Goal: Contribute content: Contribute content

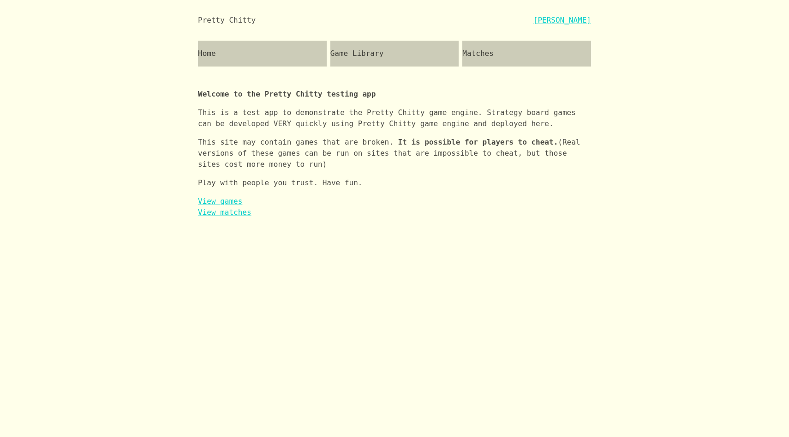
click at [372, 60] on div "Game Library" at bounding box center [394, 54] width 129 height 26
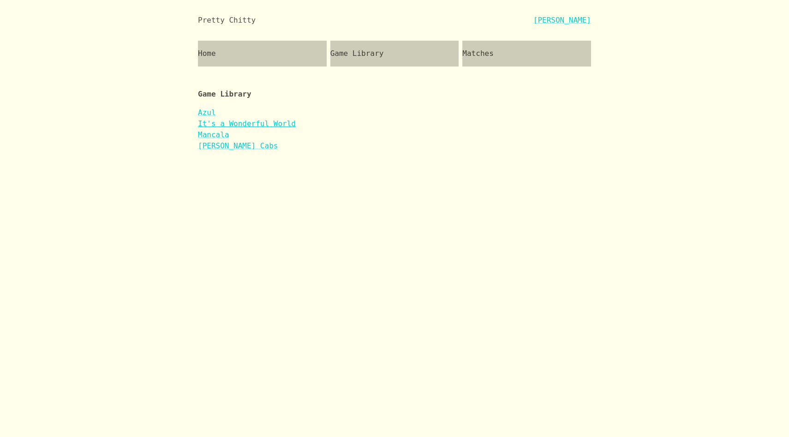
click at [245, 121] on link "It's a Wonderful World" at bounding box center [247, 123] width 98 height 9
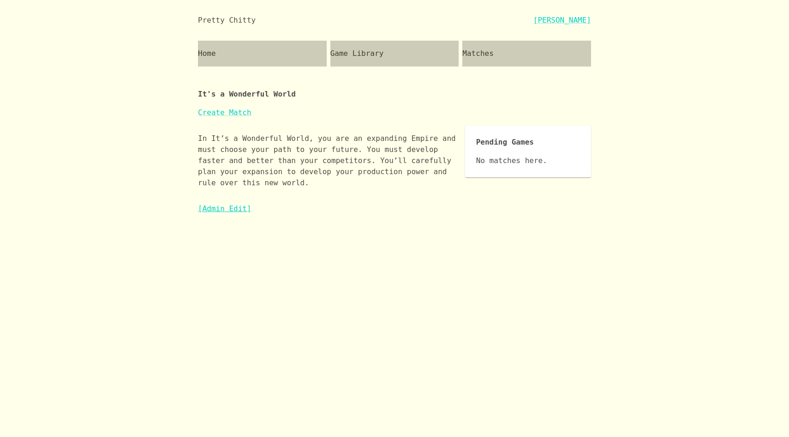
click at [219, 210] on link "[Admin Edit]" at bounding box center [225, 208] width 54 height 9
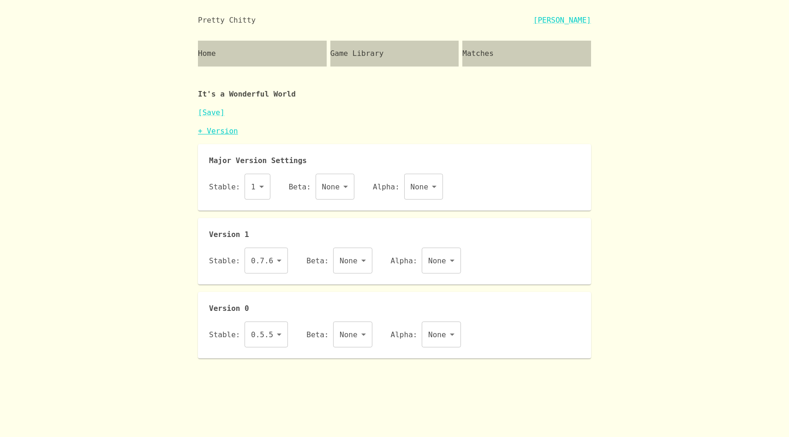
click at [215, 130] on link "+ Version" at bounding box center [218, 130] width 40 height 9
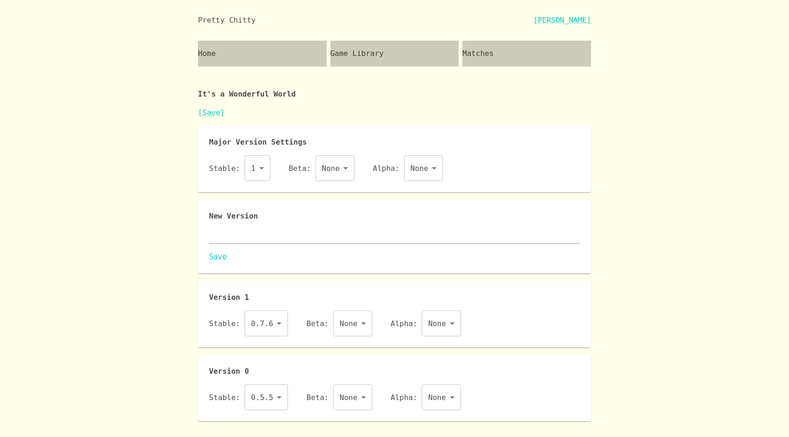
click at [253, 225] on div "New Version x Save" at bounding box center [394, 236] width 371 height 52
click at [251, 238] on textarea at bounding box center [394, 236] width 371 height 11
paste textarea "{ "id": "iaww", "name": "It's a Wonderful World", "major": 1, "description": "I…"
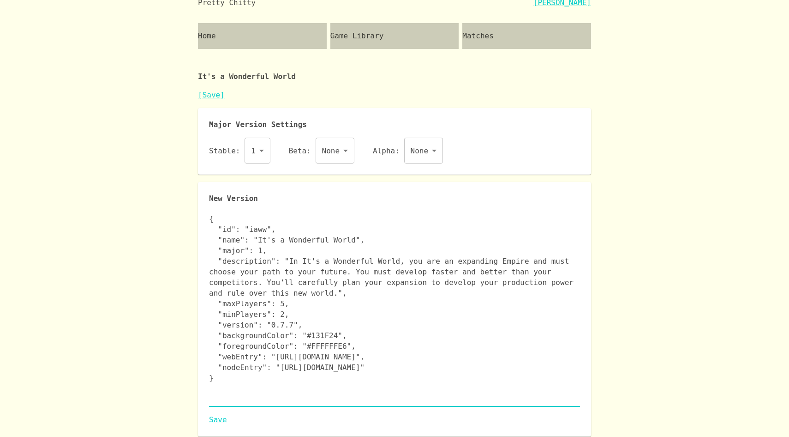
scroll to position [19, 0]
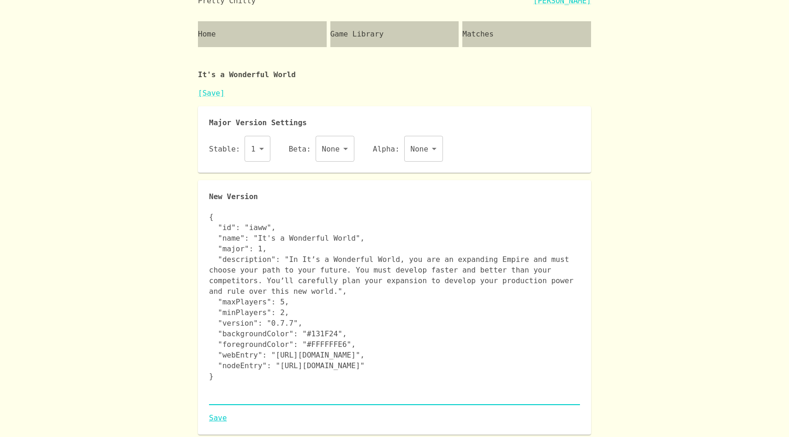
type textarea "{ "id": "iaww", "name": "It's a Wonderful World", "major": 1, "description": "I…"
click at [221, 418] on link "Save" at bounding box center [394, 417] width 371 height 11
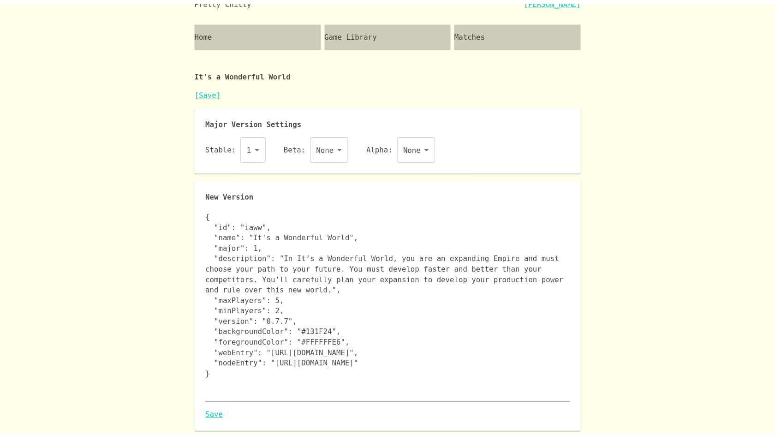
scroll to position [0, 0]
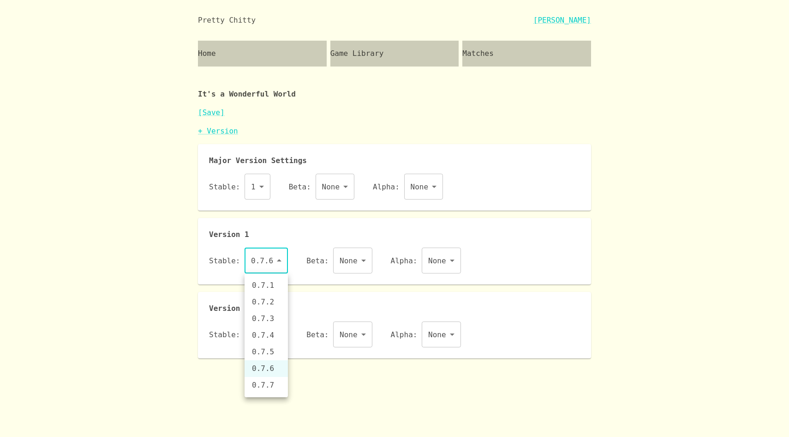
click at [261, 271] on body "Pretty Chitty [PERSON_NAME] Home Game Library Matches It's a Wonderful World [S…" at bounding box center [394, 179] width 789 height 358
click at [273, 389] on li "0.7.7" at bounding box center [266, 385] width 43 height 17
type input "0.7.7"
click at [212, 112] on link "[Save]" at bounding box center [211, 112] width 27 height 9
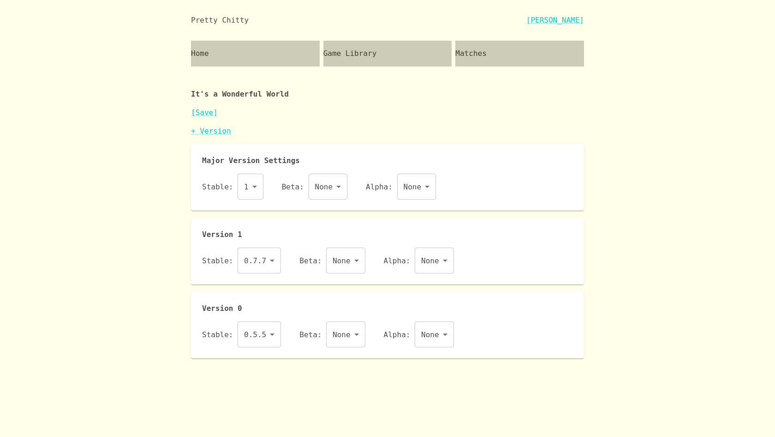
click at [484, 58] on div "Matches" at bounding box center [519, 54] width 129 height 26
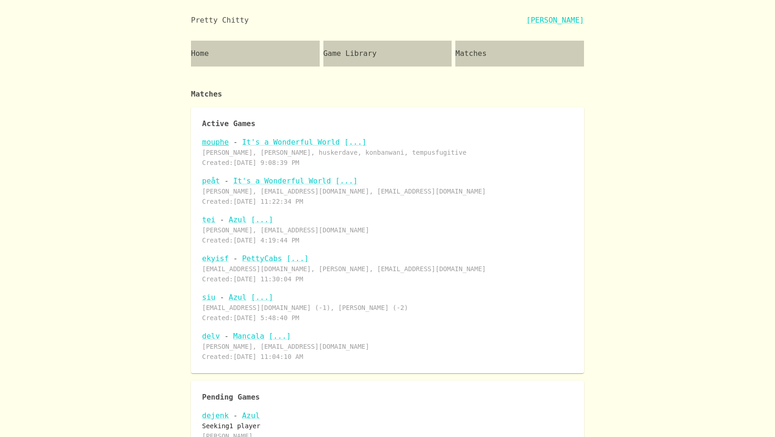
click at [217, 140] on link "mouphe" at bounding box center [215, 142] width 27 height 9
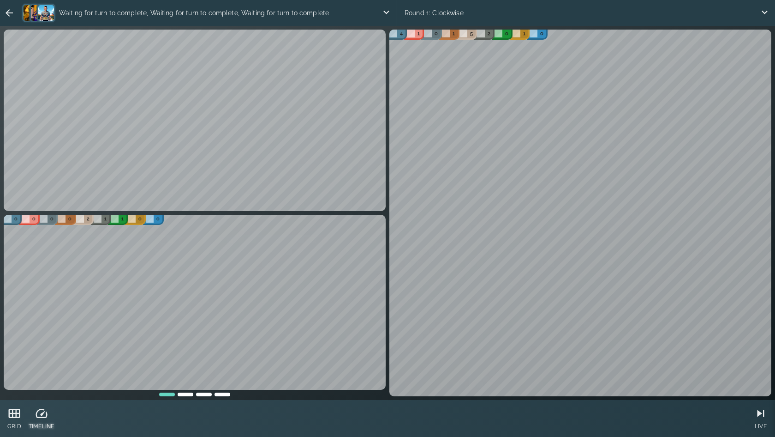
click at [42, 415] on icon at bounding box center [42, 413] width 14 height 14
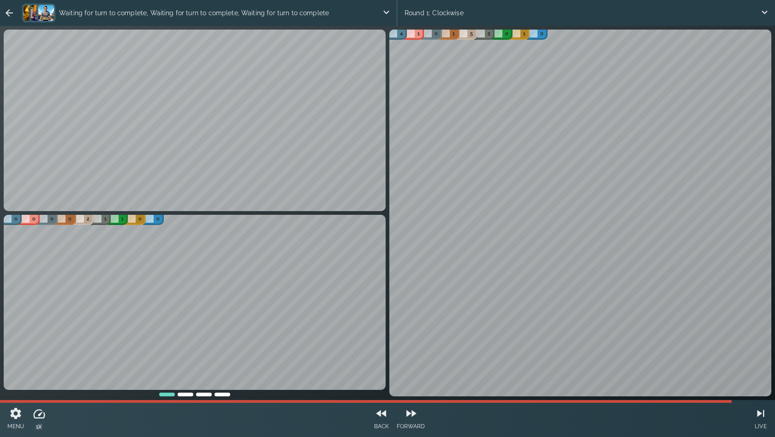
click at [42, 415] on icon at bounding box center [39, 414] width 14 height 14
click at [40, 415] on icon at bounding box center [39, 413] width 14 height 14
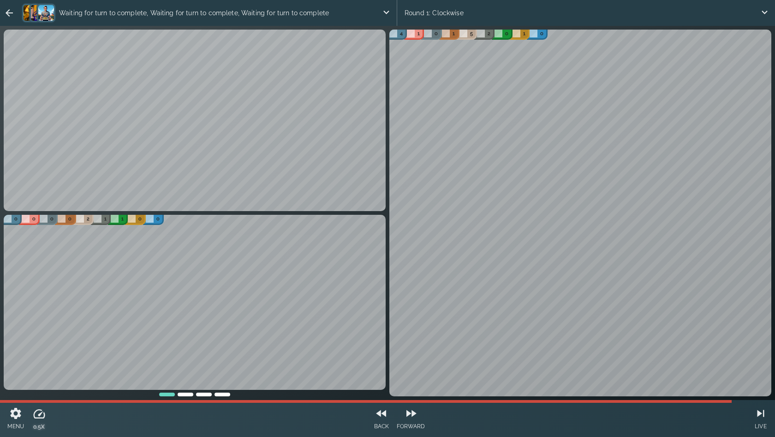
click at [40, 415] on icon at bounding box center [39, 414] width 14 height 14
click at [762, 414] on icon at bounding box center [761, 414] width 14 height 14
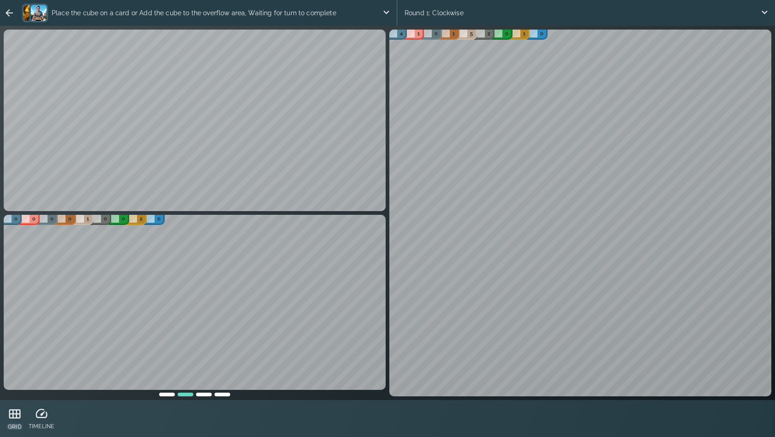
click at [14, 410] on icon at bounding box center [15, 414] width 14 height 14
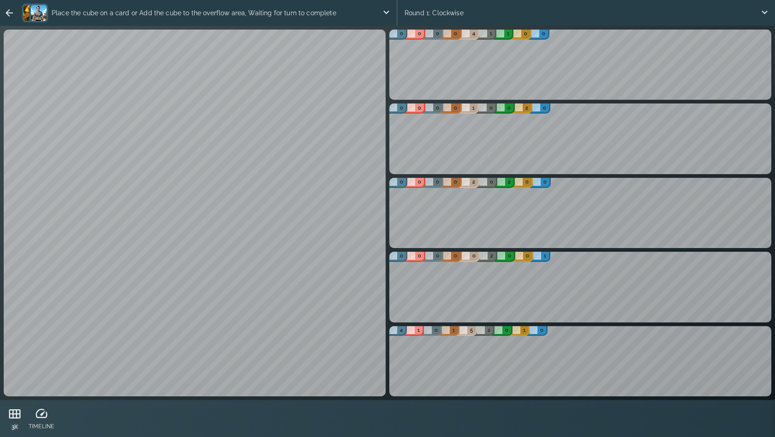
click at [14, 410] on icon at bounding box center [15, 414] width 14 height 14
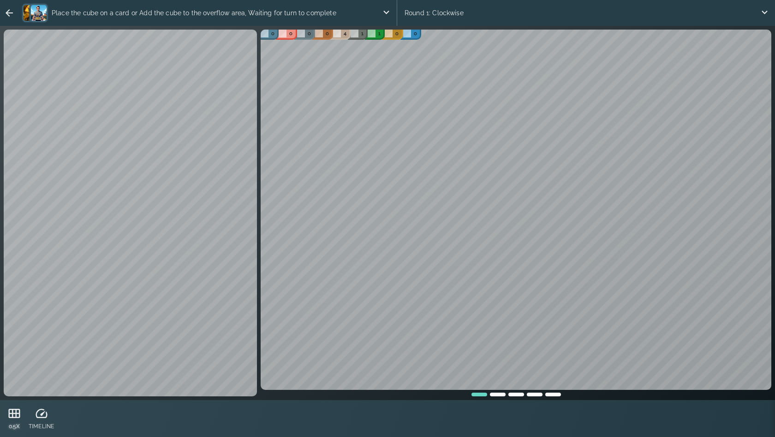
click at [14, 410] on icon at bounding box center [14, 413] width 14 height 14
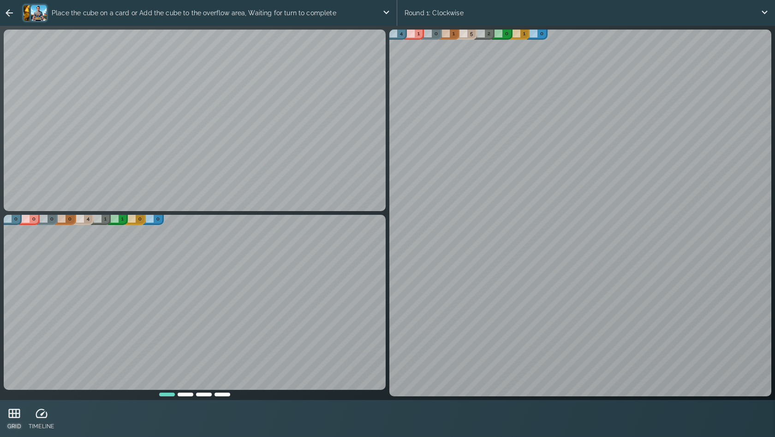
click at [17, 419] on icon at bounding box center [14, 413] width 14 height 14
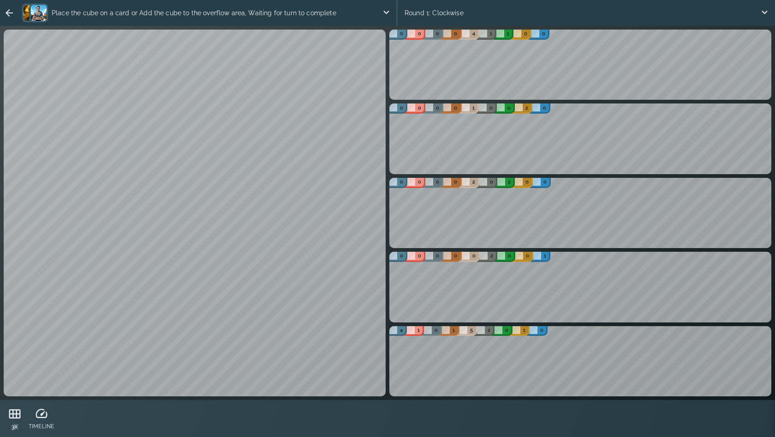
click at [17, 419] on icon at bounding box center [15, 414] width 14 height 14
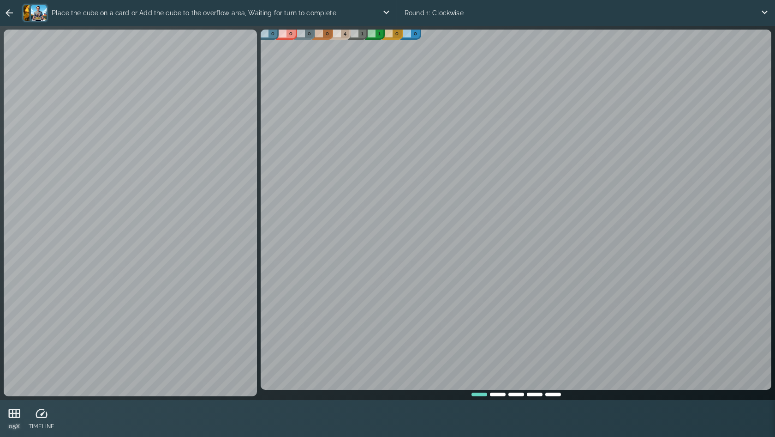
click at [17, 419] on icon at bounding box center [14, 413] width 14 height 14
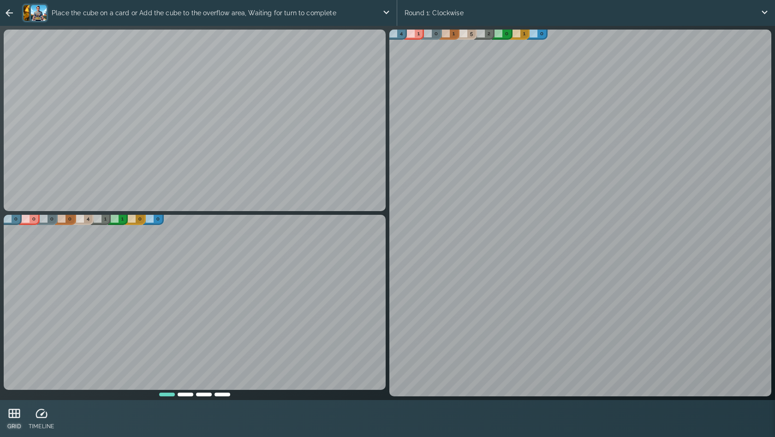
click at [17, 419] on icon at bounding box center [14, 413] width 14 height 14
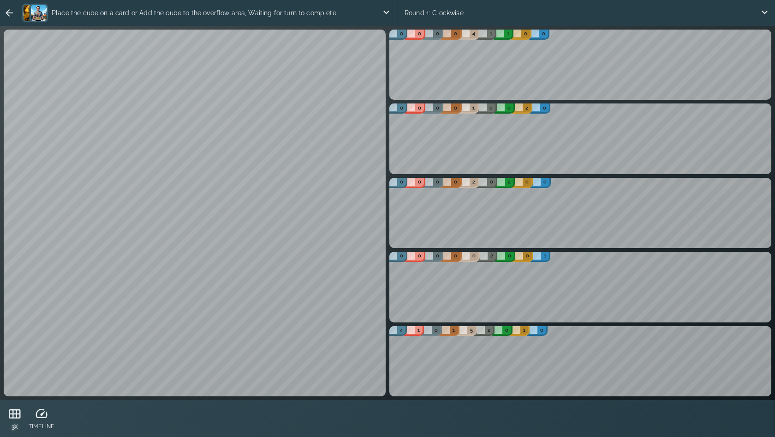
click at [17, 419] on icon at bounding box center [15, 414] width 14 height 14
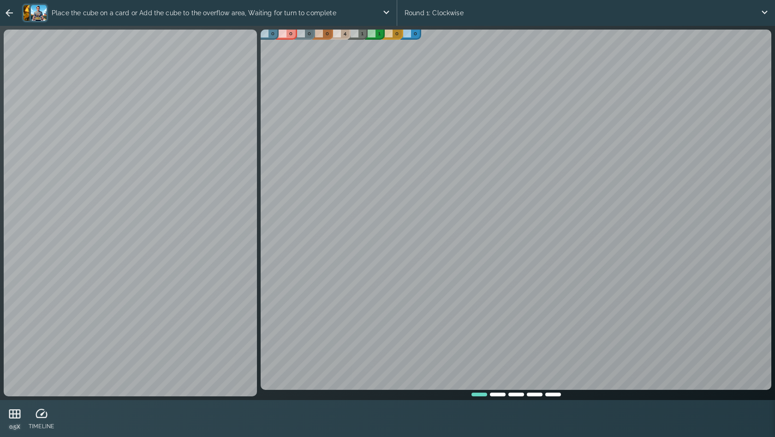
click at [17, 419] on icon at bounding box center [15, 414] width 14 height 14
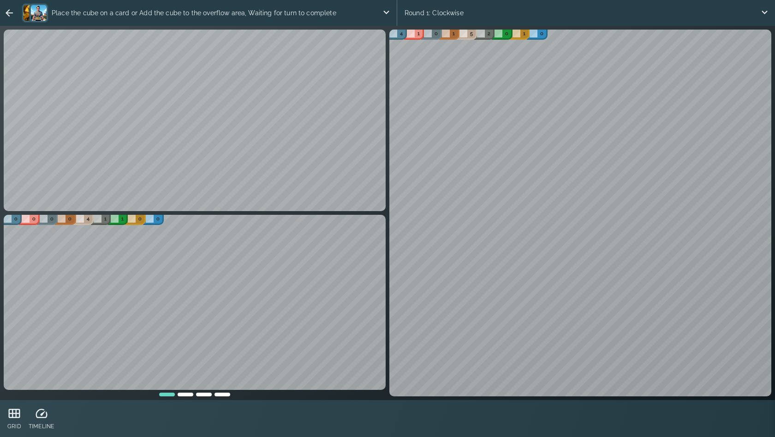
click at [189, 392] on div at bounding box center [185, 392] width 18 height 6
